Goal: Task Accomplishment & Management: Manage account settings

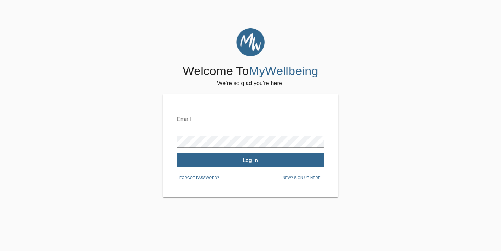
type input "[EMAIL_ADDRESS][DOMAIN_NAME]"
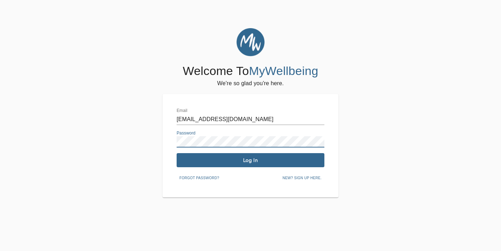
click at [225, 157] on span "Log In" at bounding box center [250, 160] width 142 height 7
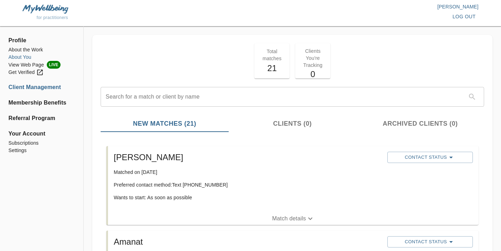
click at [31, 53] on li "About You" at bounding box center [41, 56] width 67 height 7
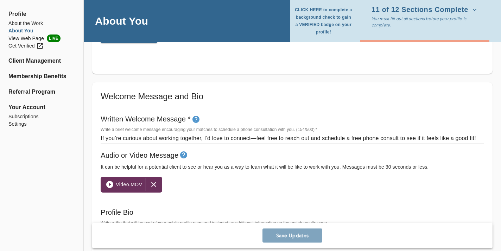
scroll to position [370, 0]
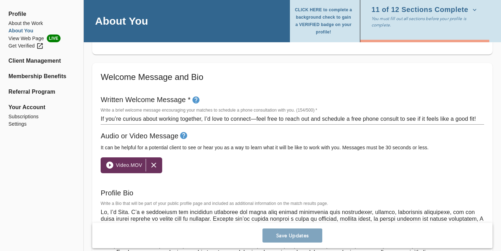
click at [154, 166] on icon "button" at bounding box center [154, 165] width 8 height 8
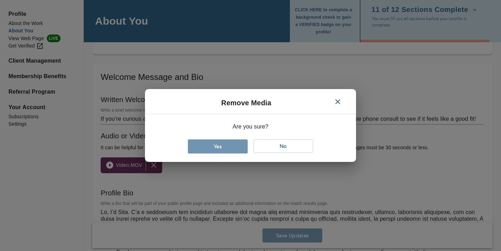
click at [232, 144] on span "Yes" at bounding box center [218, 146] width 54 height 7
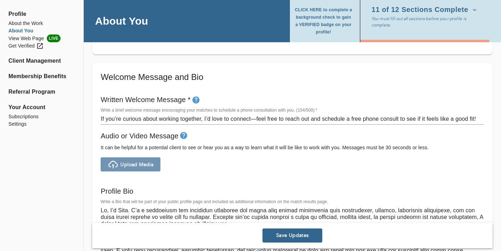
click at [145, 161] on span "Upload Media" at bounding box center [136, 164] width 33 height 7
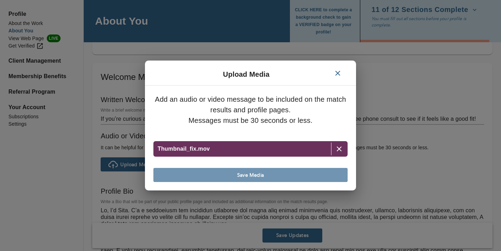
click at [265, 178] on span "Save Media" at bounding box center [250, 175] width 189 height 7
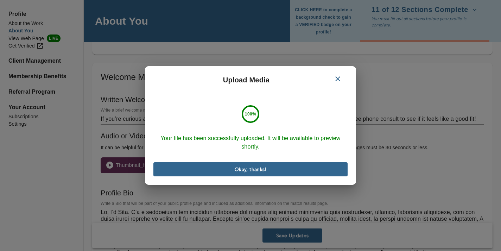
click at [303, 166] on span "Okay, thanks!" at bounding box center [250, 169] width 189 height 7
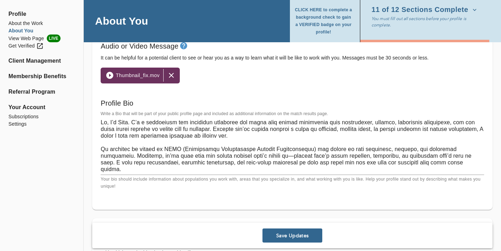
scroll to position [13, 0]
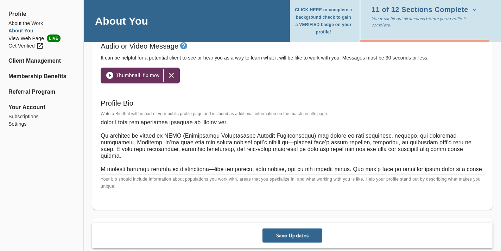
click at [289, 236] on span "Save Updates" at bounding box center [292, 235] width 54 height 7
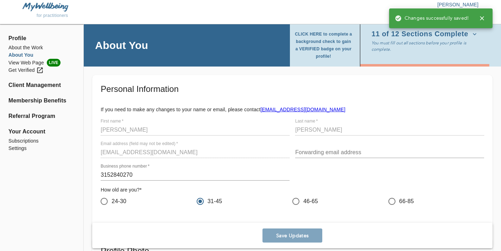
scroll to position [0, 0]
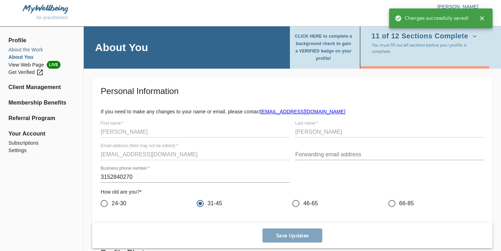
click at [35, 49] on li "About the Work" at bounding box center [41, 49] width 67 height 7
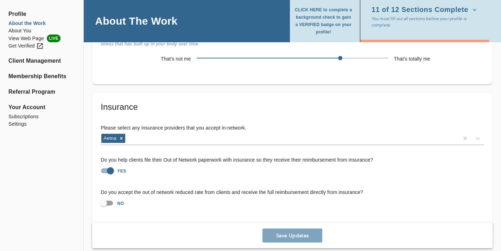
scroll to position [1424, 0]
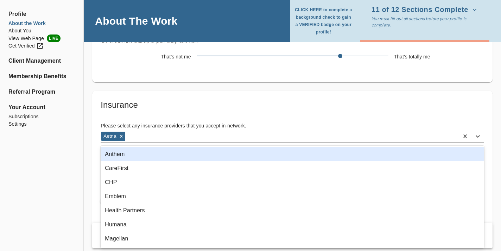
click at [153, 132] on div "Aetna" at bounding box center [280, 136] width 358 height 11
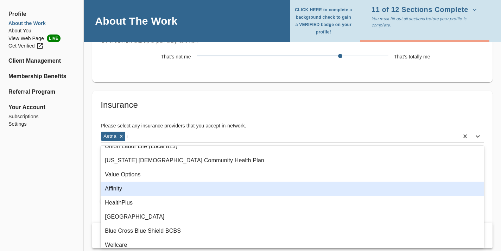
scroll to position [106, 0]
type input "ae"
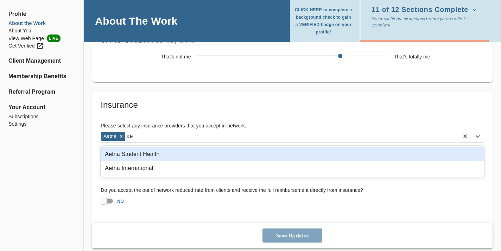
click at [137, 157] on div "Aetna Student Health" at bounding box center [293, 154] width 384 height 14
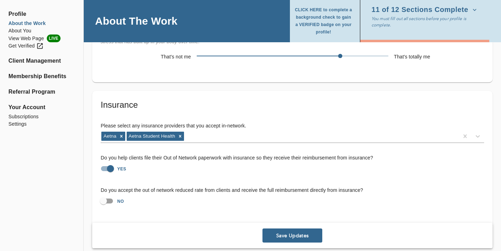
click at [285, 237] on span "Save Updates" at bounding box center [292, 235] width 54 height 7
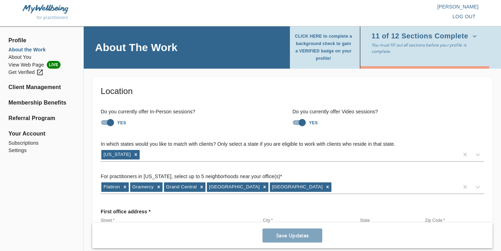
click at [464, 17] on span "log out" at bounding box center [464, 16] width 23 height 9
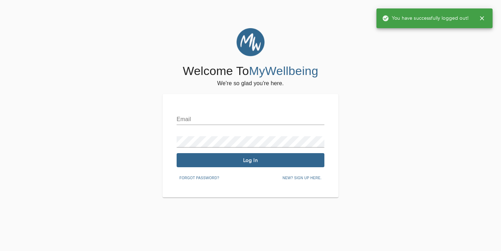
type input "[EMAIL_ADDRESS][DOMAIN_NAME]"
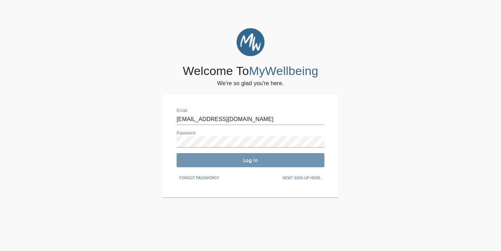
click at [214, 161] on span "Log In" at bounding box center [250, 160] width 142 height 7
